Goal: Task Accomplishment & Management: Manage account settings

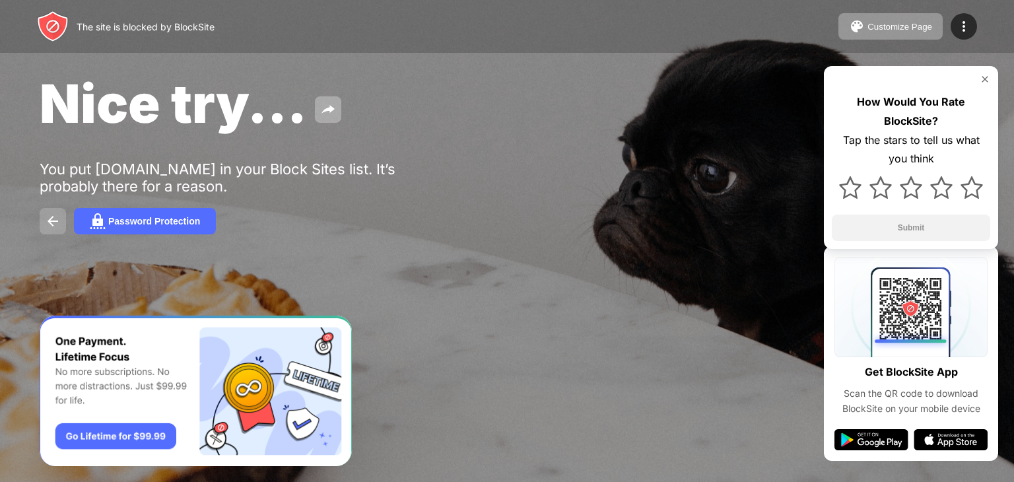
click at [63, 226] on button at bounding box center [53, 221] width 26 height 26
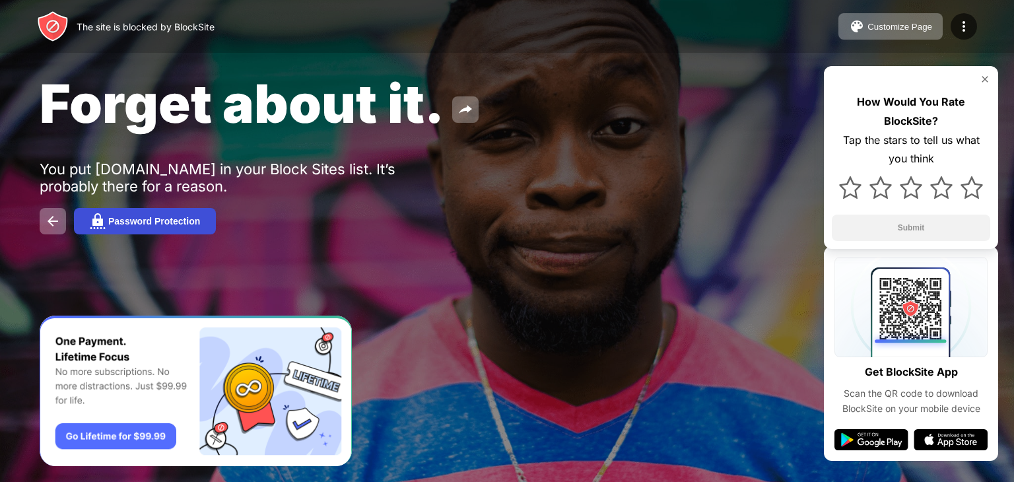
click at [166, 225] on div "Password Protection" at bounding box center [154, 221] width 92 height 11
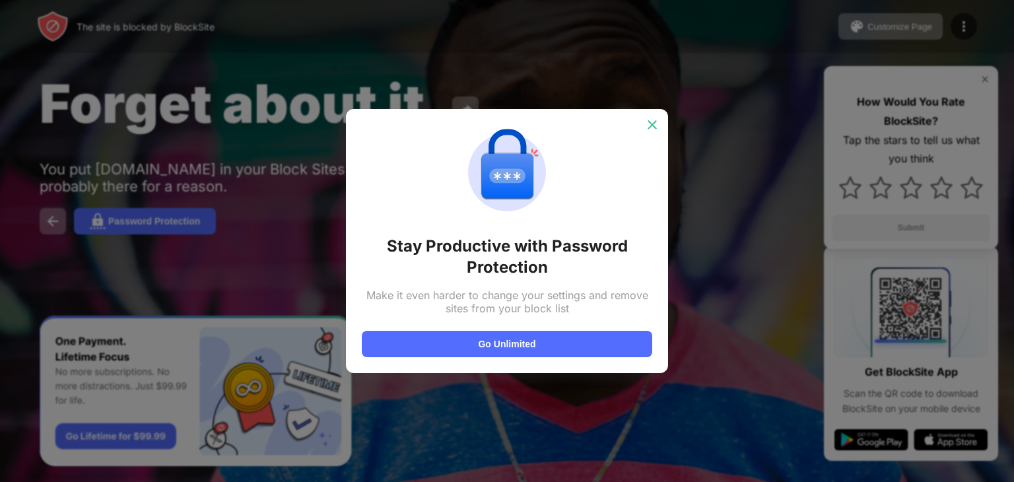
click at [649, 121] on img at bounding box center [652, 124] width 13 height 13
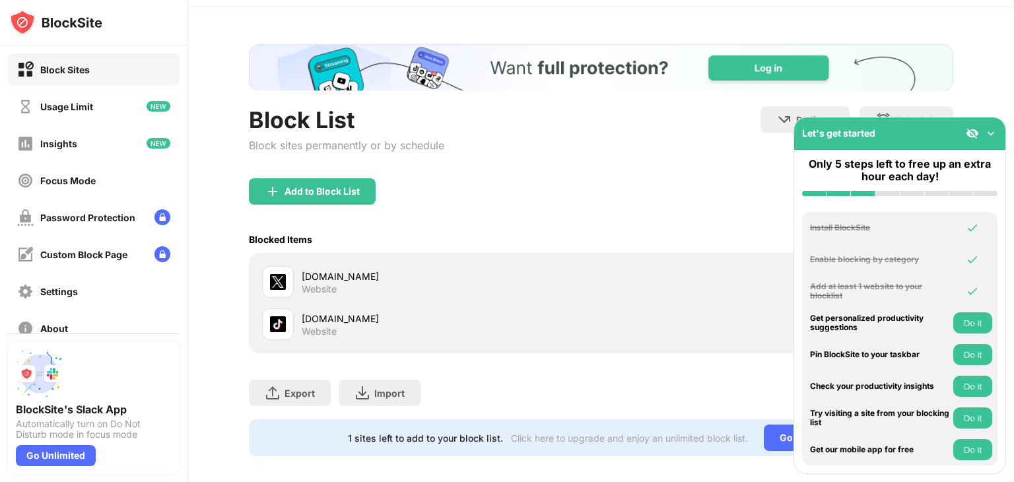
scroll to position [59, 0]
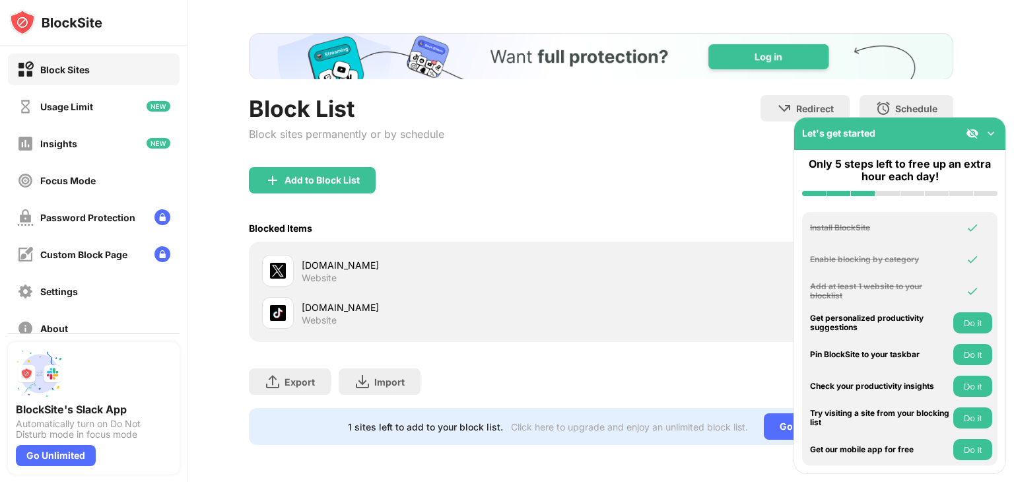
click at [993, 133] on img at bounding box center [991, 133] width 13 height 13
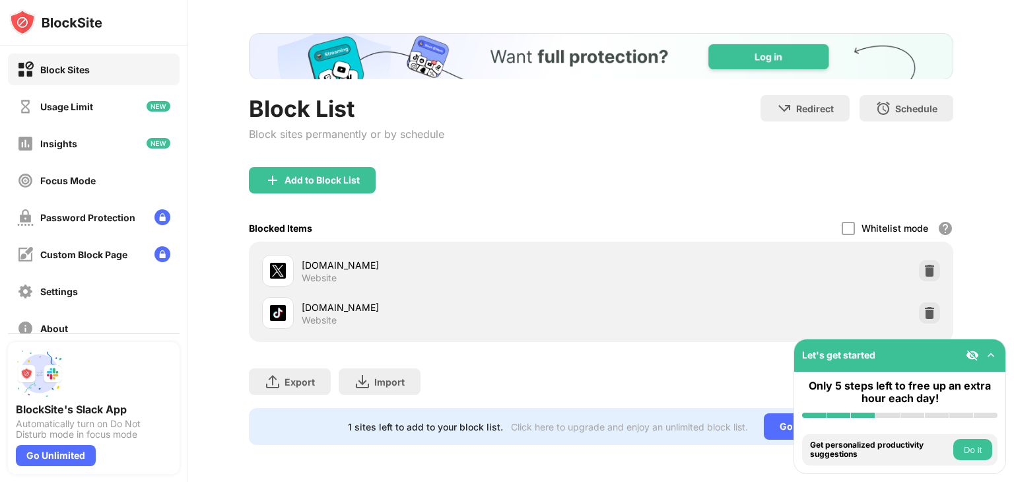
click at [919, 302] on div at bounding box center [929, 312] width 21 height 21
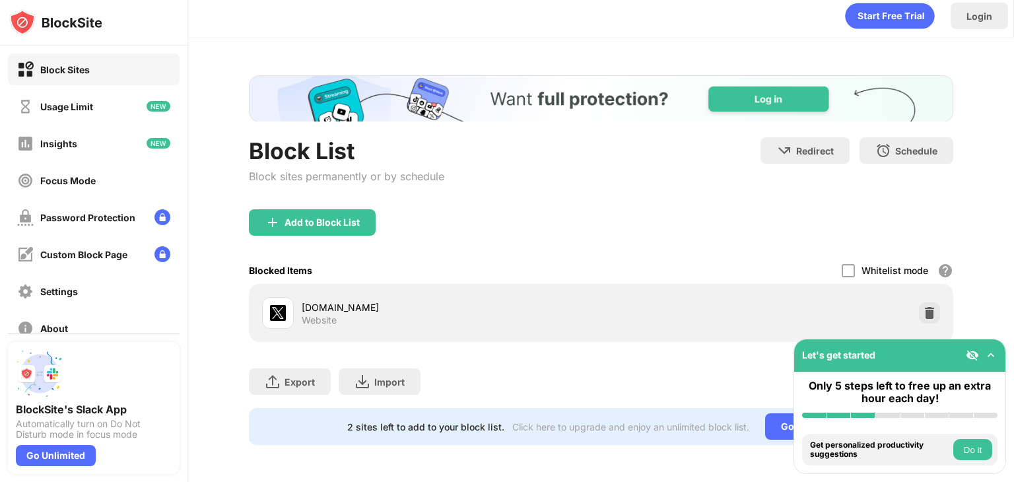
scroll to position [17, 0]
click at [923, 306] on img at bounding box center [929, 312] width 13 height 13
